Goal: Connect with others: Participate in discussion

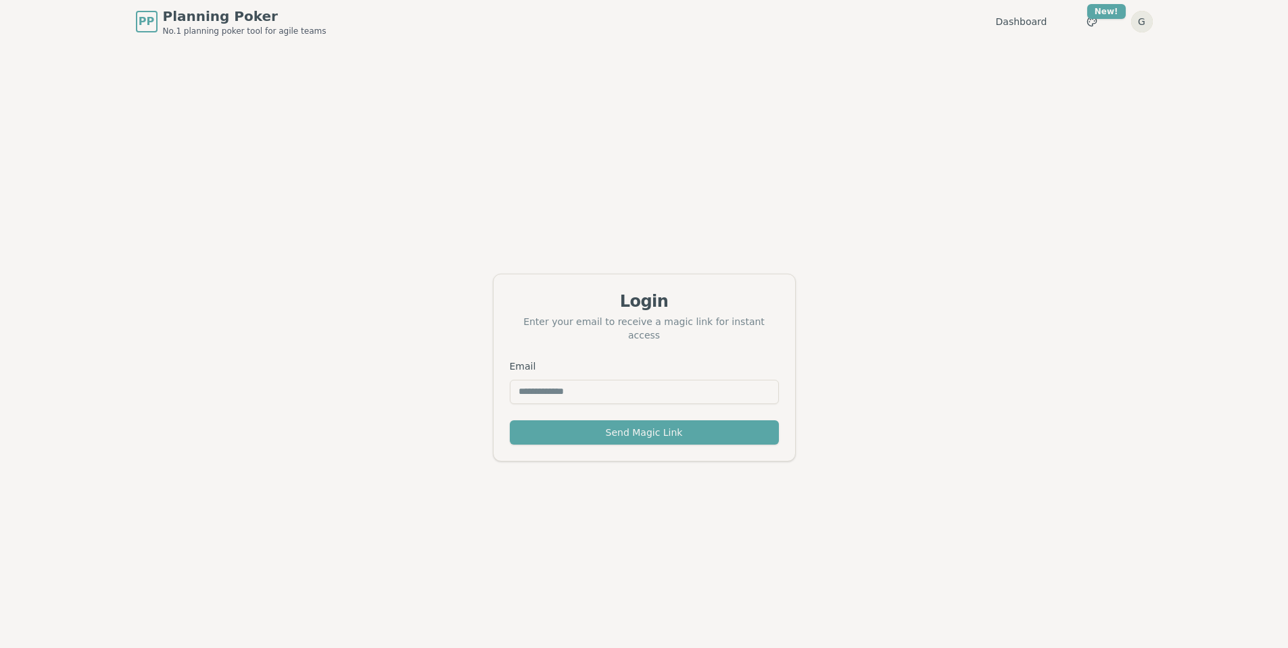
click at [1144, 18] on html "PP Planning Poker No.1 planning poker tool for agile teams Dashboard Toggle the…" at bounding box center [644, 345] width 1288 height 691
click at [1018, 42] on link "Profile" at bounding box center [1076, 50] width 145 height 22
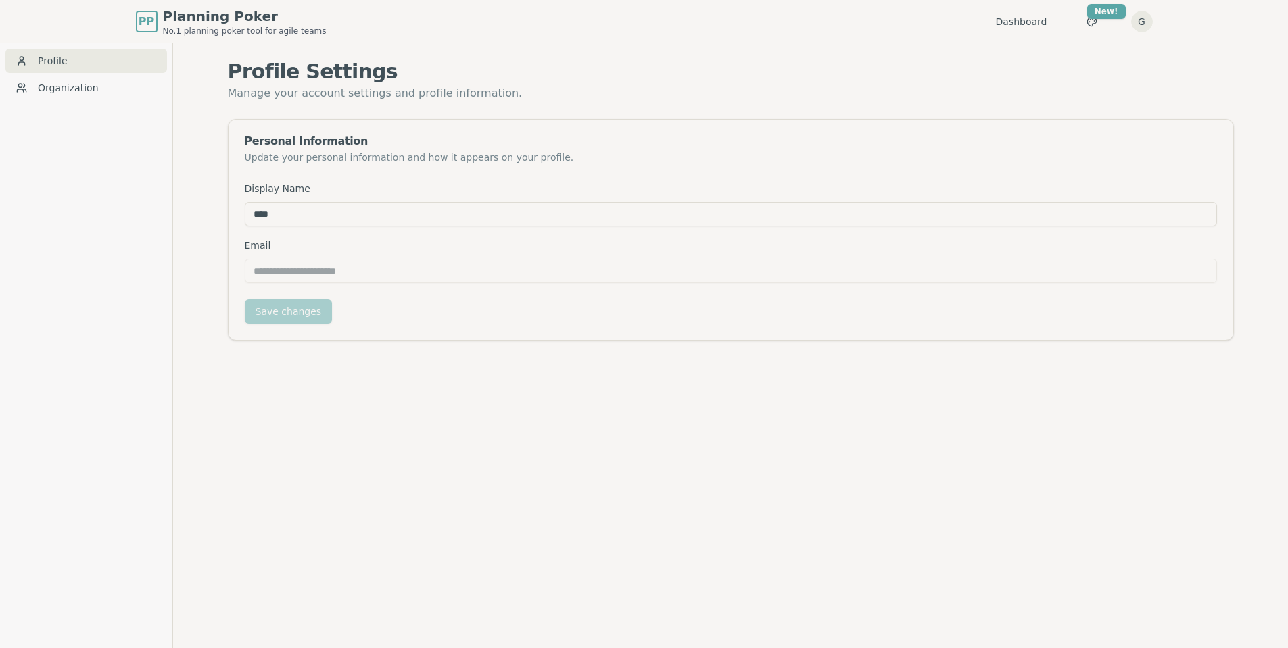
click at [102, 74] on div "Profile Organization" at bounding box center [86, 367] width 172 height 648
click at [105, 103] on div "Profile Organization" at bounding box center [86, 367] width 172 height 648
click at [133, 99] on link "Organization" at bounding box center [86, 88] width 162 height 24
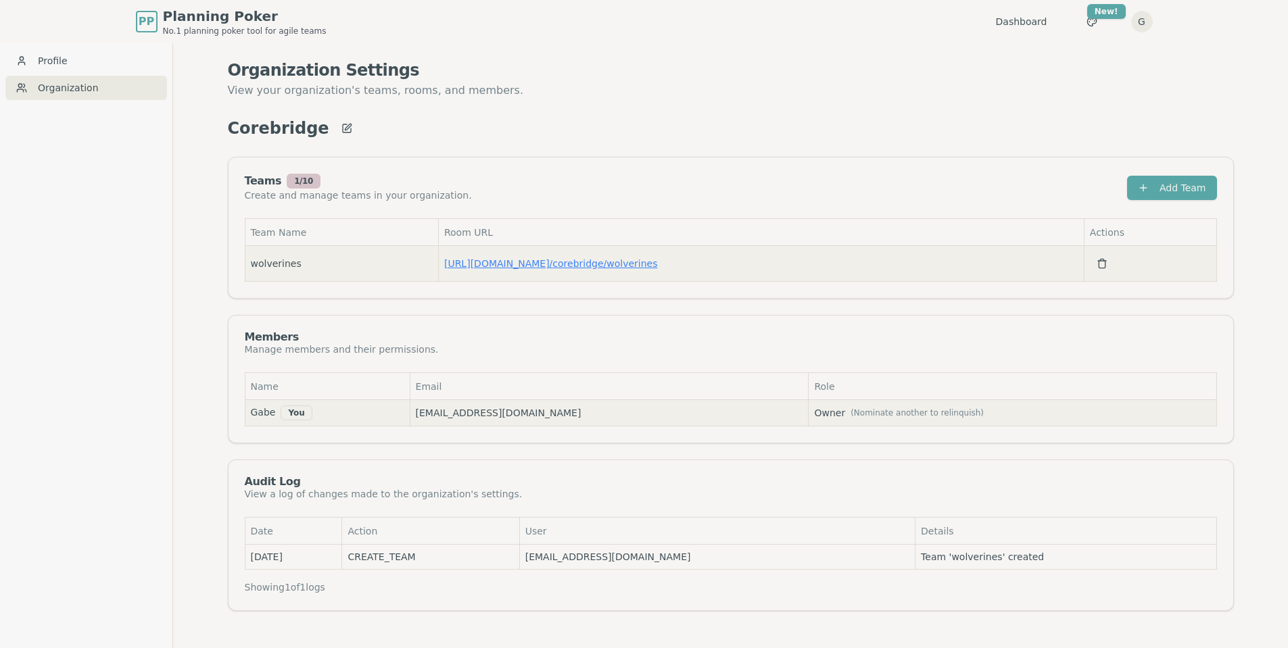
click at [600, 260] on link "[URL][DOMAIN_NAME] / corebridge/wolverines" at bounding box center [551, 263] width 214 height 11
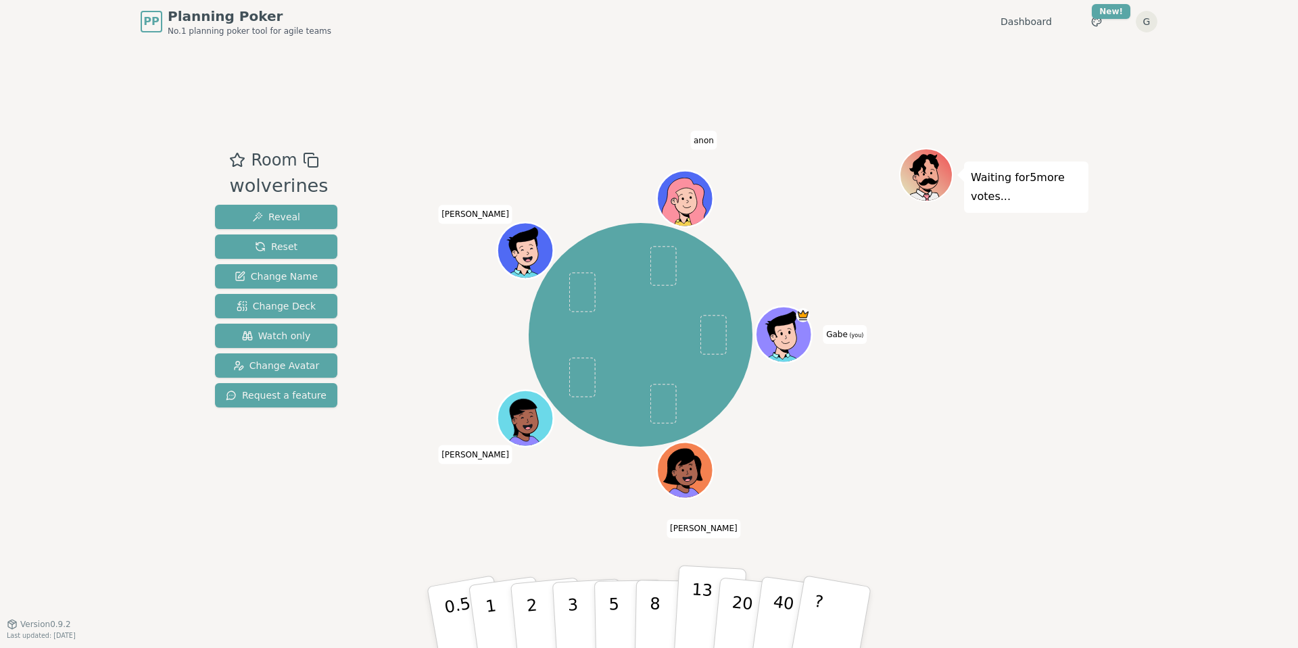
click at [700, 614] on p "13" at bounding box center [700, 617] width 25 height 74
